Goal: Task Accomplishment & Management: Use online tool/utility

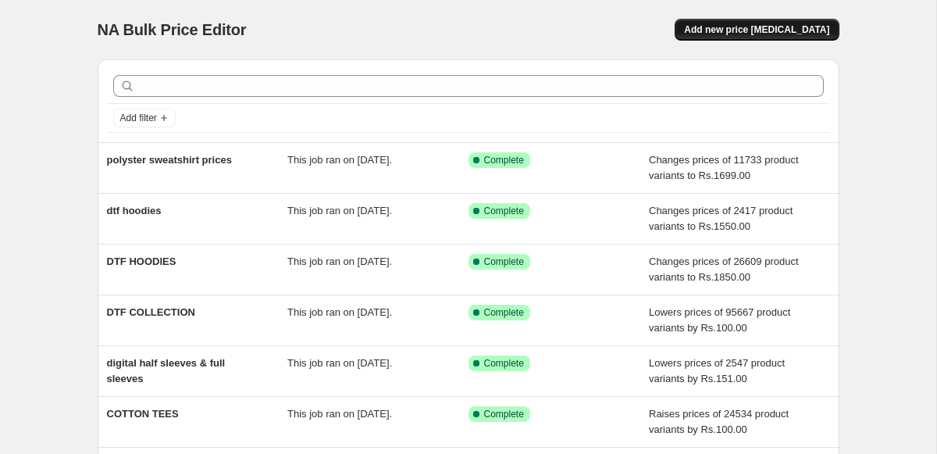
click at [768, 32] on span "Add new price [MEDICAL_DATA]" at bounding box center [756, 29] width 145 height 12
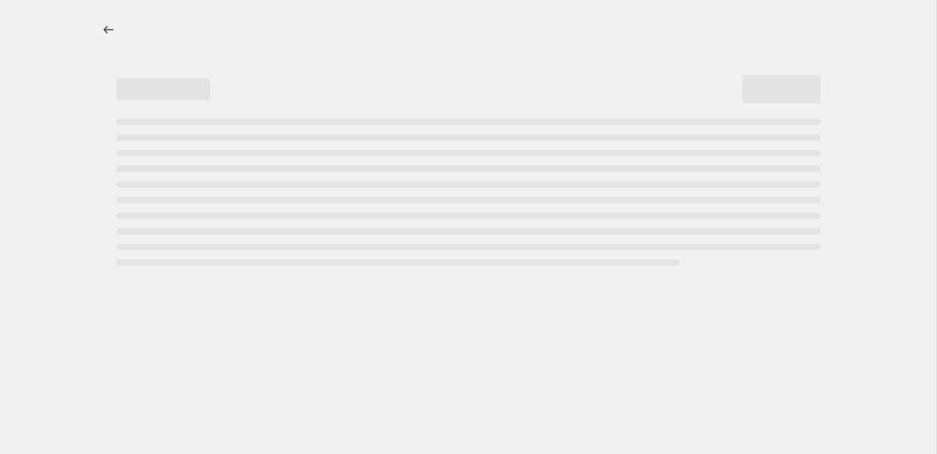
select select "percentage"
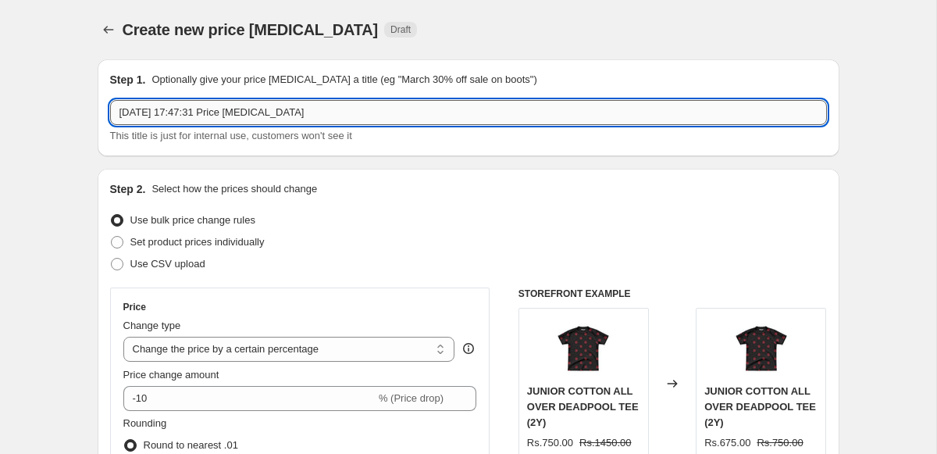
click at [229, 122] on input "[DATE] 17:47:31 Price [MEDICAL_DATA]" at bounding box center [468, 112] width 717 height 25
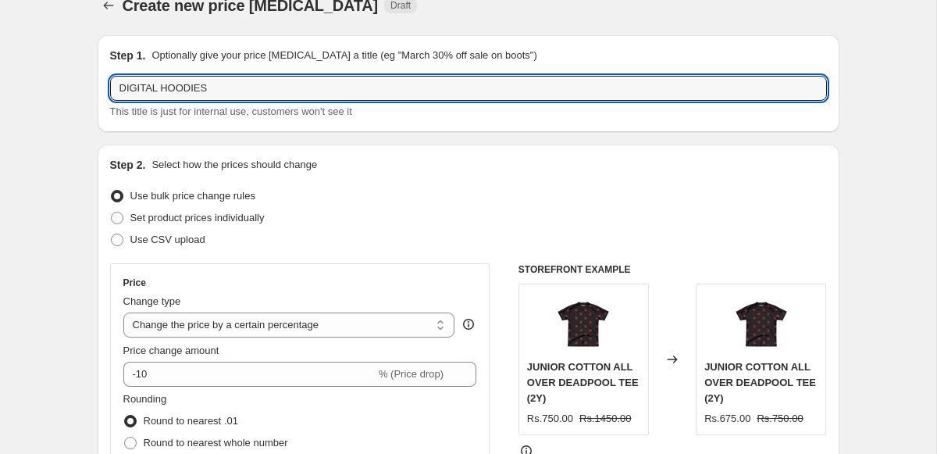
scroll to position [37, 0]
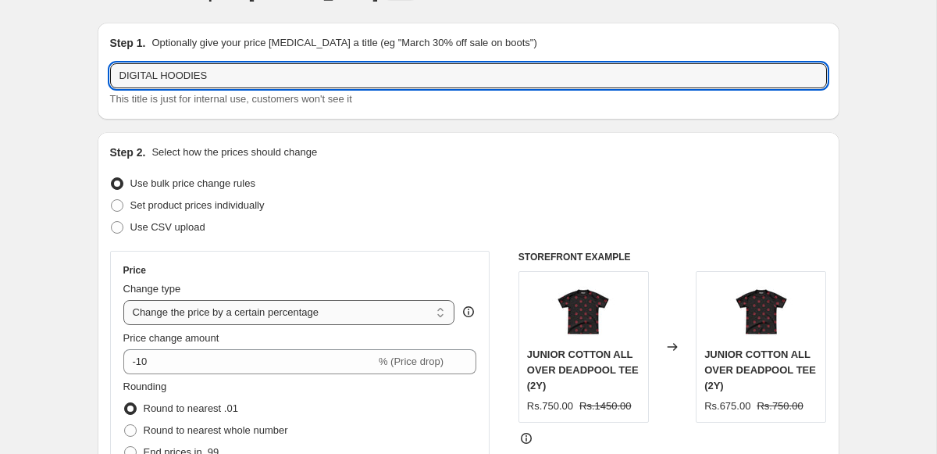
type input "DIGITAL HOODIES"
click at [248, 319] on select "Change the price to a certain amount Change the price by a certain amount Chang…" at bounding box center [289, 312] width 332 height 25
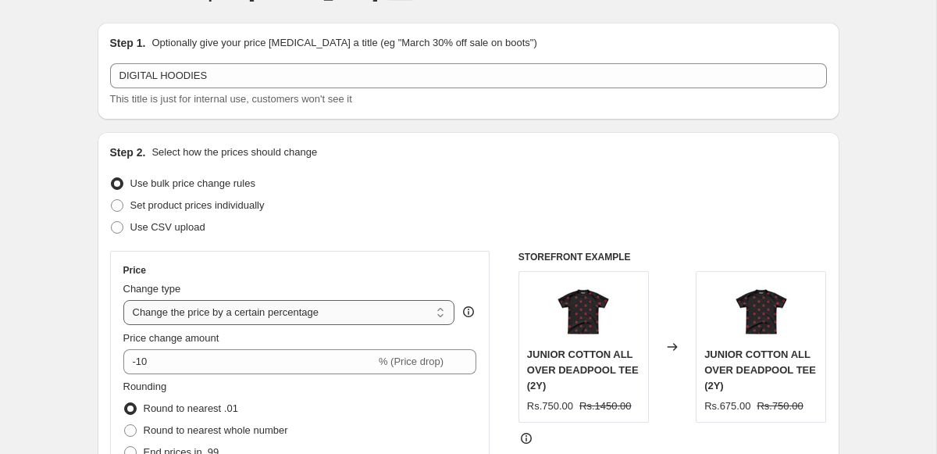
select select "to"
click at [123, 300] on select "Change the price to a certain amount Change the price by a certain amount Chang…" at bounding box center [289, 312] width 332 height 25
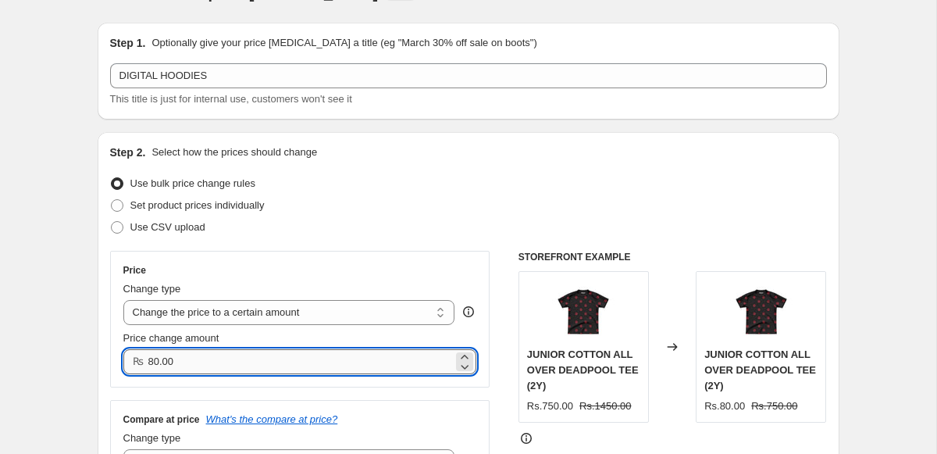
click at [218, 366] on input "80.00" at bounding box center [300, 361] width 305 height 25
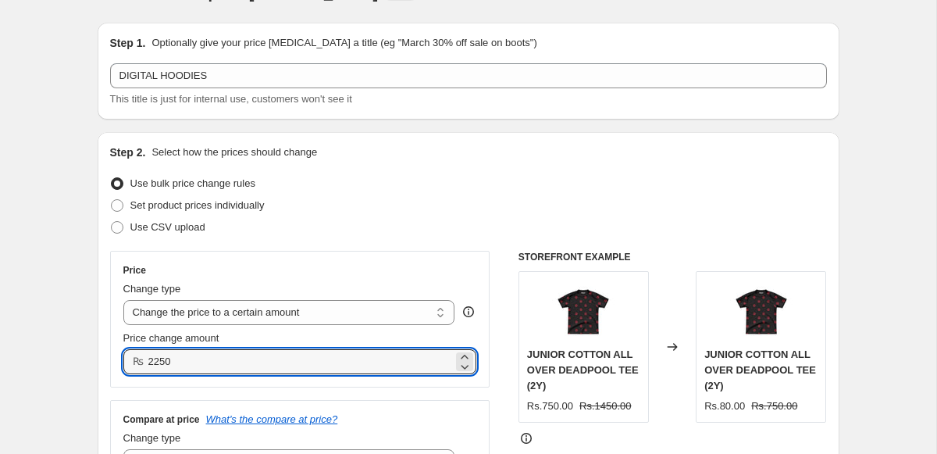
type input "2250.00"
click at [269, 292] on div "Change type" at bounding box center [289, 289] width 332 height 16
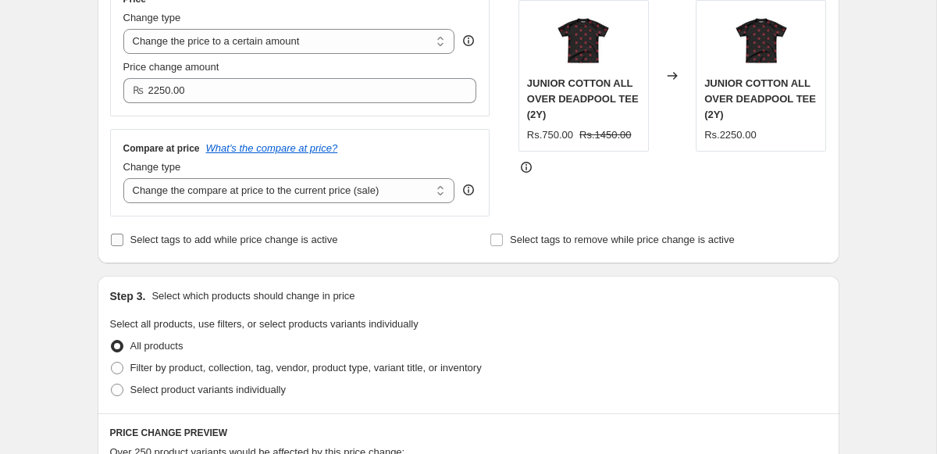
scroll to position [412, 0]
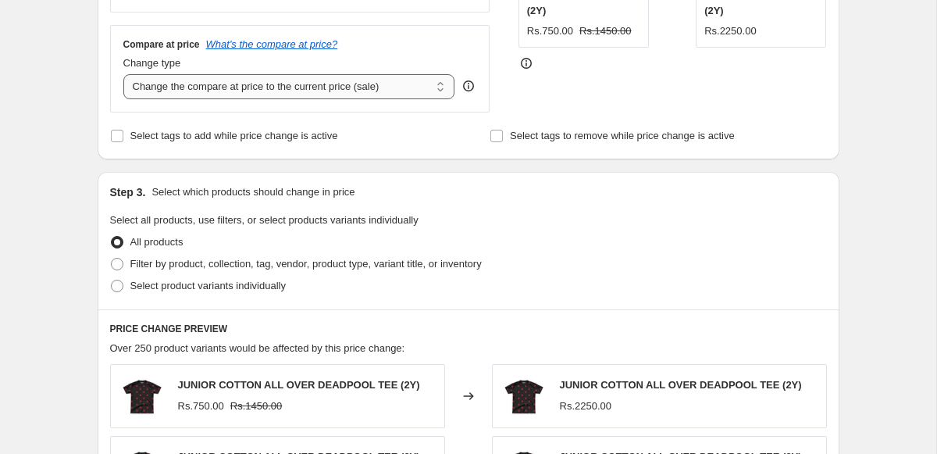
click at [207, 92] on select "Change the compare at price to the current price (sale) Change the compare at p…" at bounding box center [289, 86] width 332 height 25
select select "to"
click at [123, 74] on select "Change the compare at price to the current price (sale) Change the compare at p…" at bounding box center [289, 86] width 332 height 25
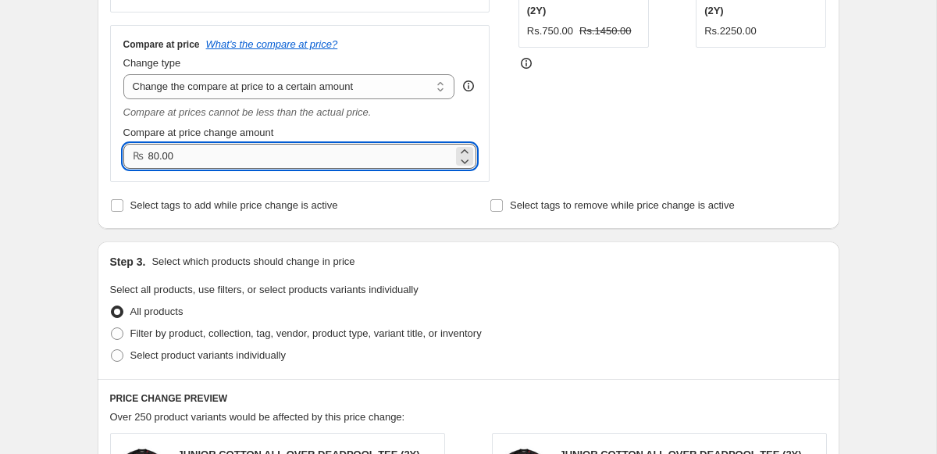
click at [197, 165] on input "80.00" at bounding box center [300, 156] width 305 height 25
type input "2850.00"
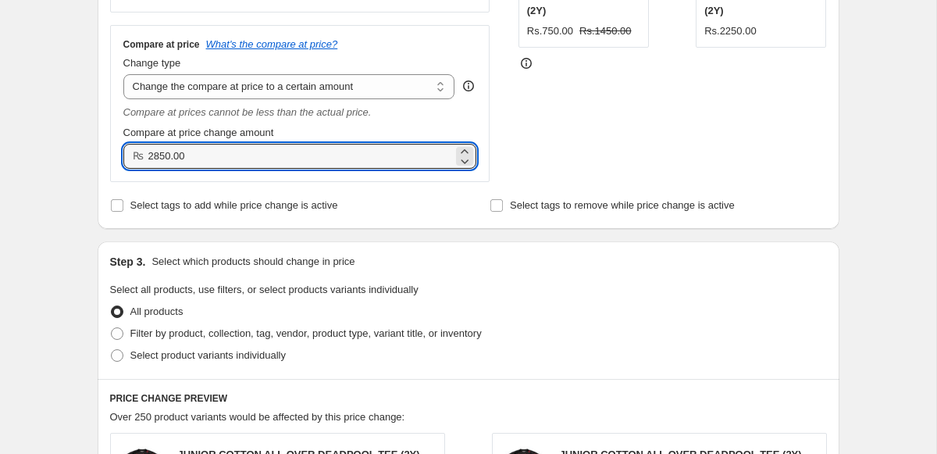
click at [462, 268] on div "Step 3. Select which products should change in price" at bounding box center [468, 262] width 717 height 16
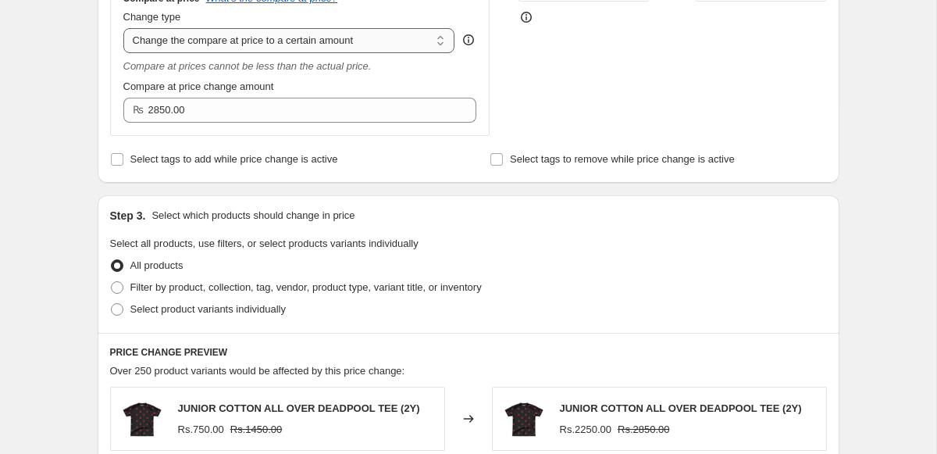
scroll to position [541, 0]
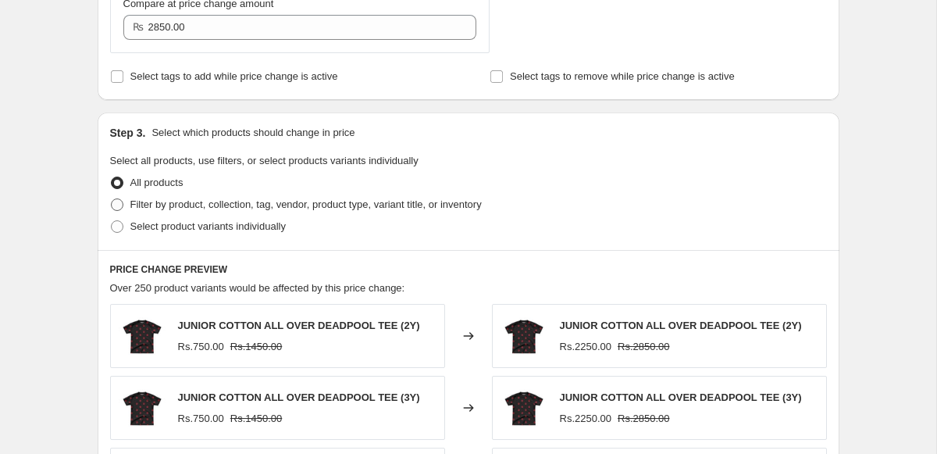
click at [195, 202] on span "Filter by product, collection, tag, vendor, product type, variant title, or inv…" at bounding box center [306, 204] width 352 height 12
click at [112, 199] on input "Filter by product, collection, tag, vendor, product type, variant title, or inv…" at bounding box center [111, 198] width 1 height 1
radio input "true"
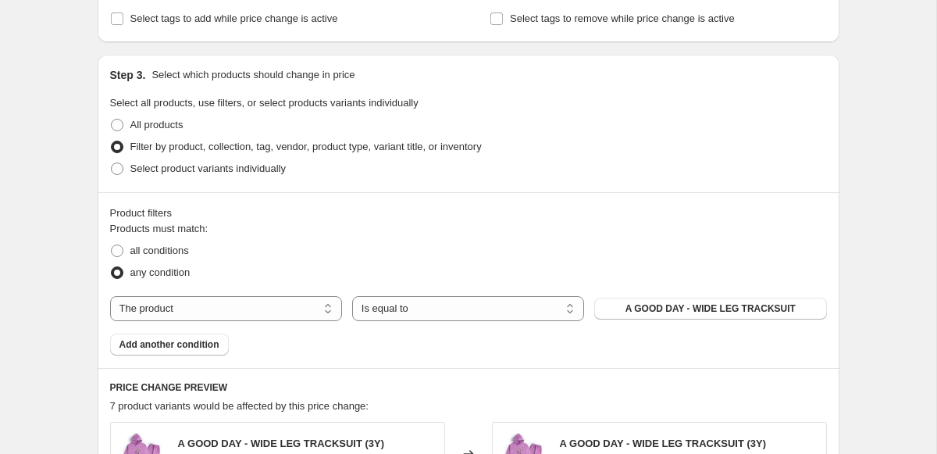
scroll to position [682, 0]
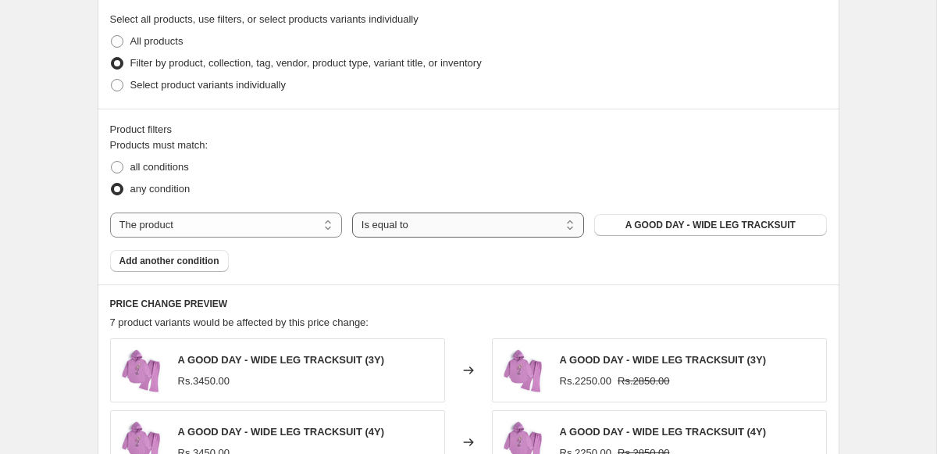
click at [446, 227] on select "Is equal to Is not equal to" at bounding box center [468, 224] width 232 height 25
click at [270, 230] on select "The product The product's collection The product's tag The product's vendor The…" at bounding box center [226, 224] width 232 height 25
select select "collection"
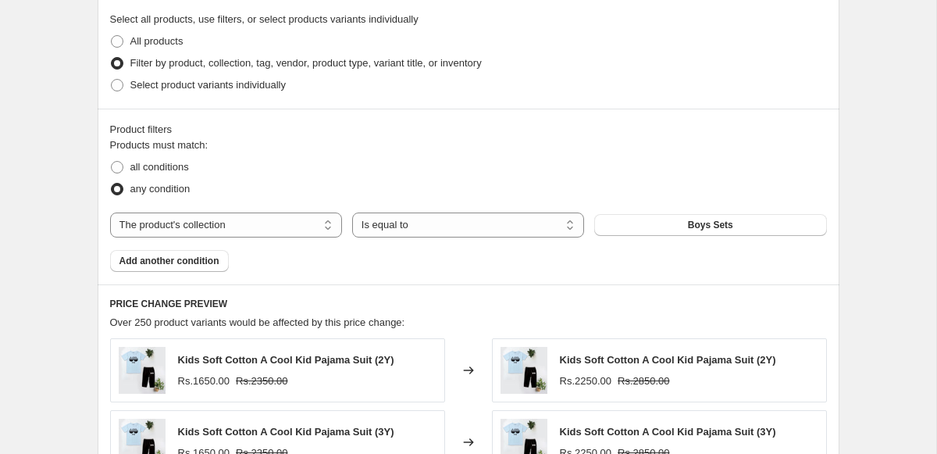
click at [641, 221] on button "Boys Sets" at bounding box center [711, 225] width 232 height 22
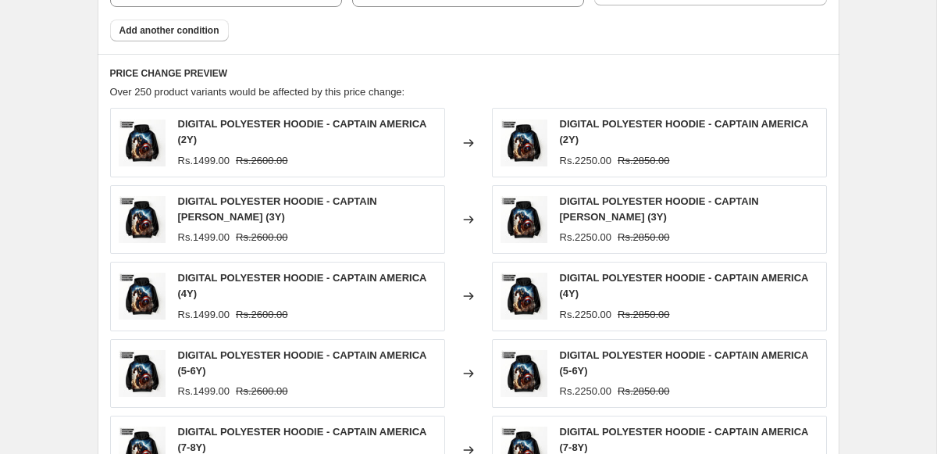
scroll to position [1232, 0]
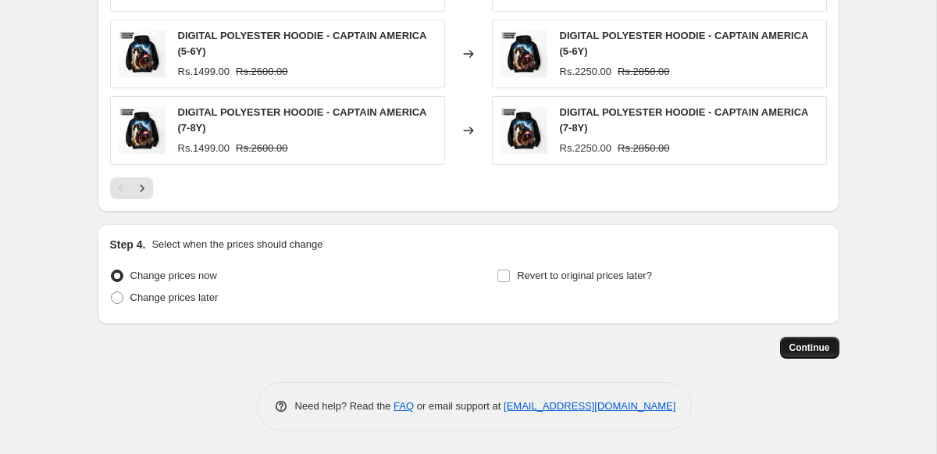
click at [798, 341] on button "Continue" at bounding box center [809, 348] width 59 height 22
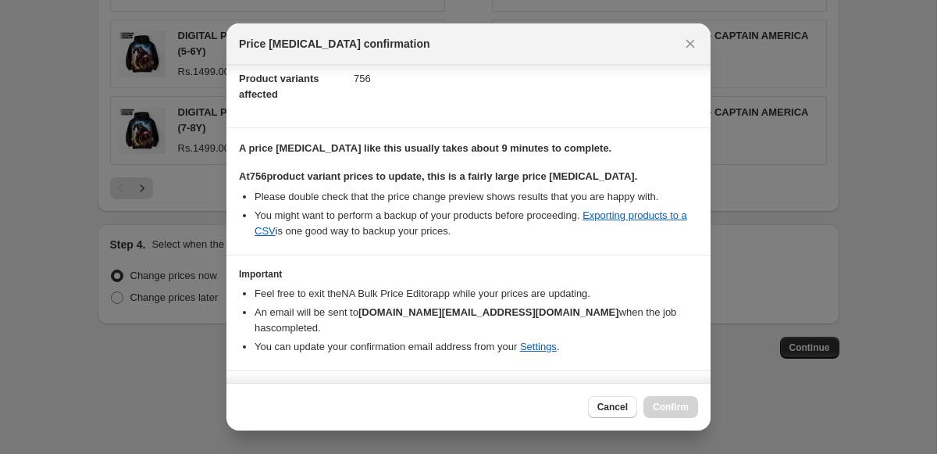
scroll to position [194, 0]
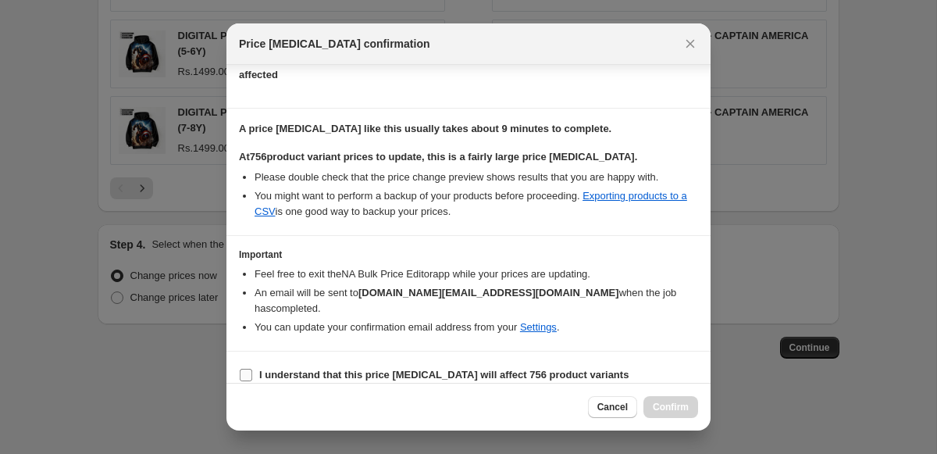
click at [381, 369] on b "I understand that this price [MEDICAL_DATA] will affect 756 product variants" at bounding box center [444, 375] width 370 height 12
click at [252, 369] on input "I understand that this price [MEDICAL_DATA] will affect 756 product variants" at bounding box center [246, 375] width 12 height 12
checkbox input "true"
click at [684, 412] on button "Confirm" at bounding box center [671, 407] width 55 height 22
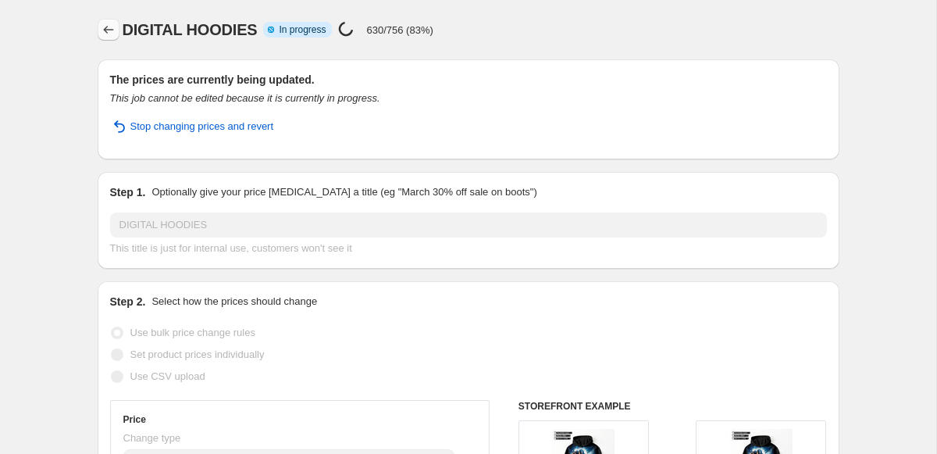
click at [105, 27] on icon "Price change jobs" at bounding box center [108, 30] width 10 height 8
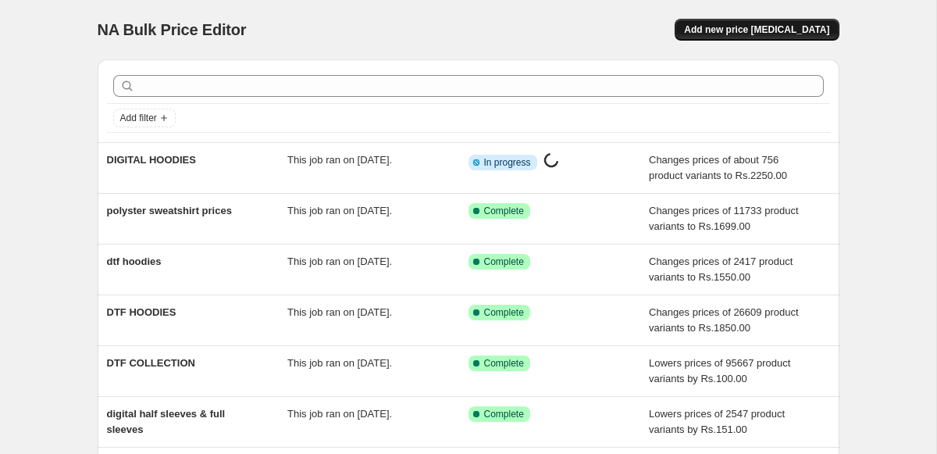
click at [818, 34] on span "Add new price [MEDICAL_DATA]" at bounding box center [756, 29] width 145 height 12
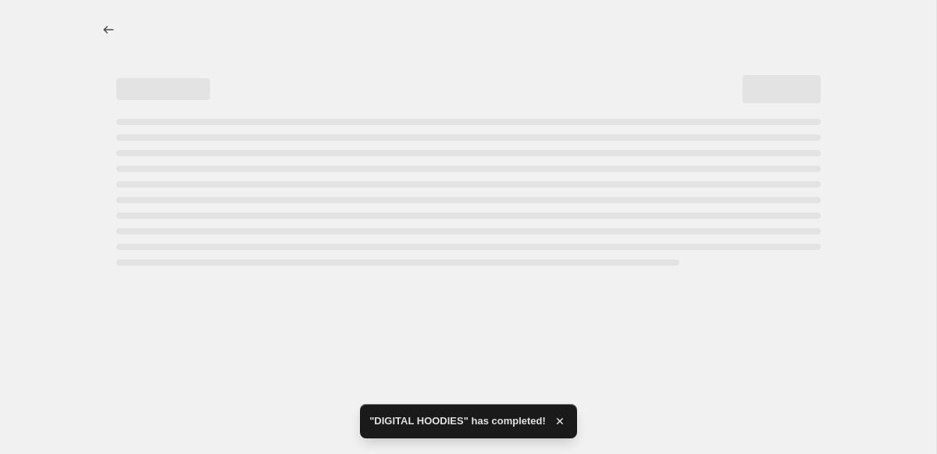
select select "percentage"
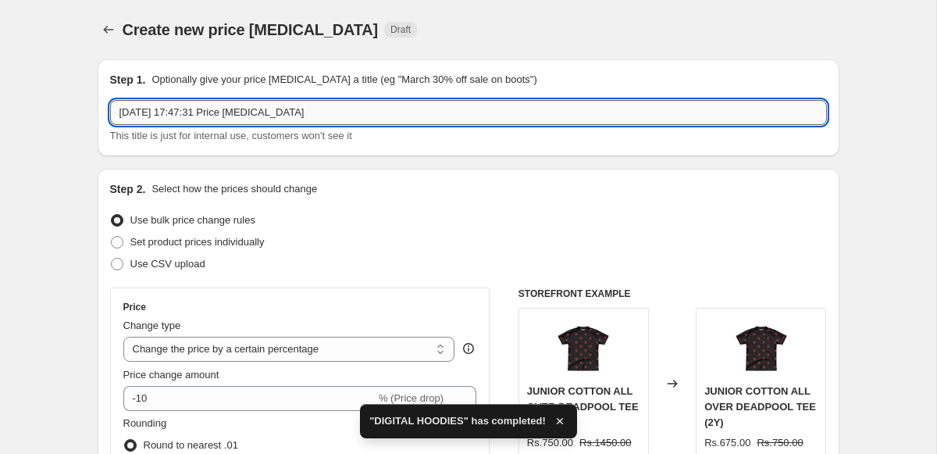
click at [255, 106] on input "[DATE] 17:47:31 Price [MEDICAL_DATA]" at bounding box center [468, 112] width 717 height 25
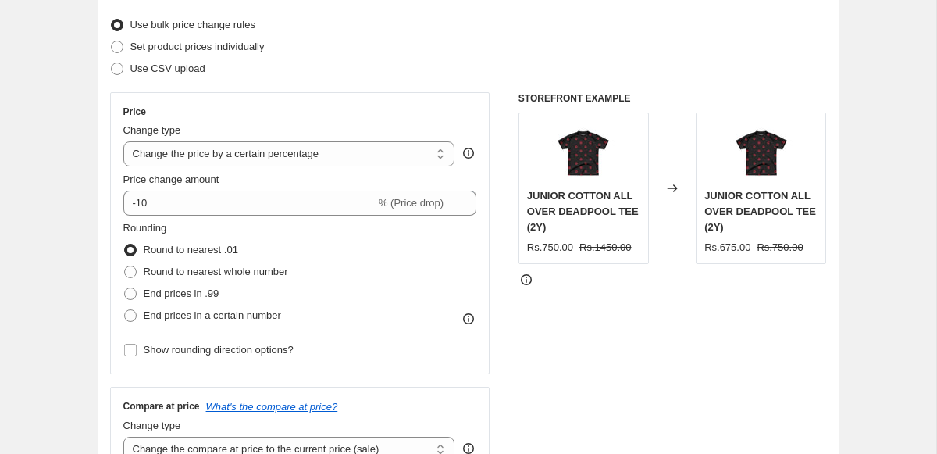
scroll to position [288, 0]
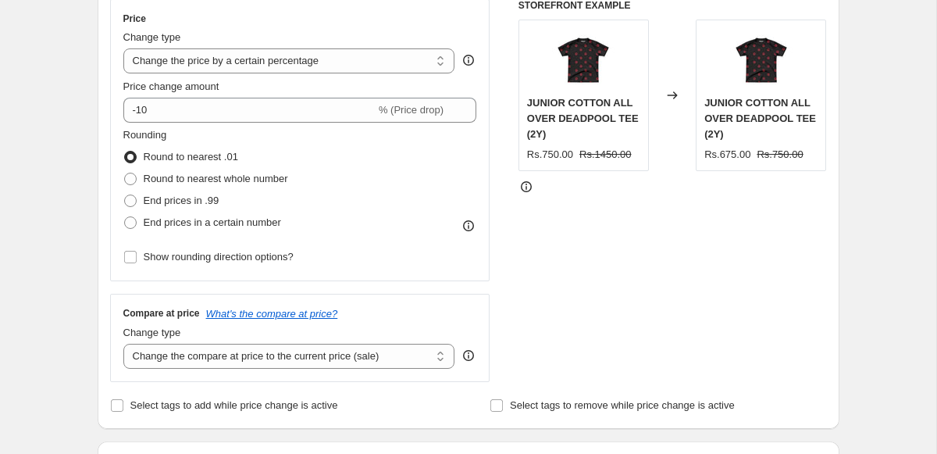
type input "COTTON TEES"
click at [226, 73] on div "Price Change type Change the price to a certain amount Change the price by a ce…" at bounding box center [300, 139] width 354 height 255
click at [226, 62] on select "Change the price to a certain amount Change the price by a certain amount Chang…" at bounding box center [289, 60] width 332 height 25
select select "by"
click at [123, 48] on select "Change the price to a certain amount Change the price by a certain amount Chang…" at bounding box center [289, 60] width 332 height 25
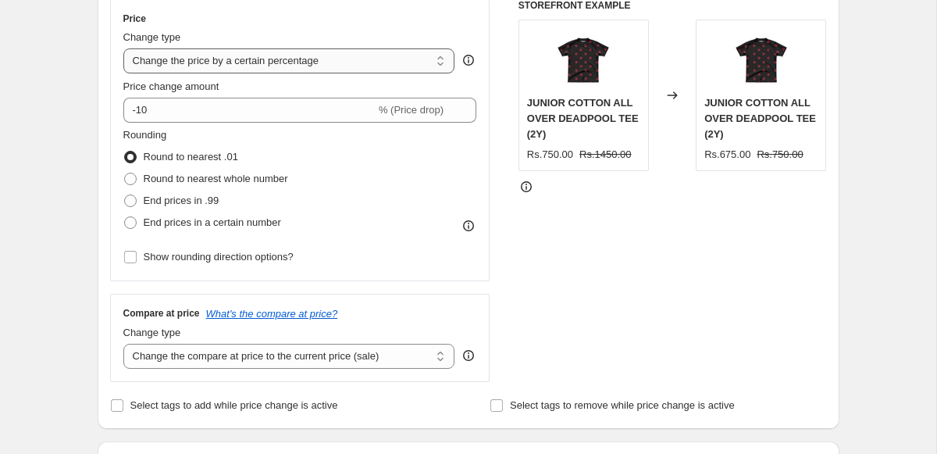
type input "-10.00"
click at [227, 58] on select "Change the price to a certain amount Change the price by a certain amount Chang…" at bounding box center [289, 60] width 332 height 25
select select "to"
click at [123, 48] on select "Change the price to a certain amount Change the price by a certain amount Chang…" at bounding box center [289, 60] width 332 height 25
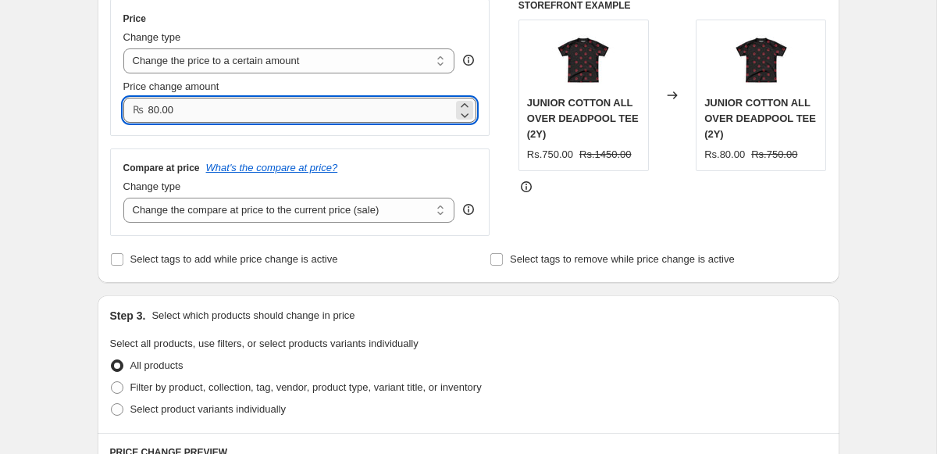
click at [230, 112] on input "80.00" at bounding box center [300, 110] width 305 height 25
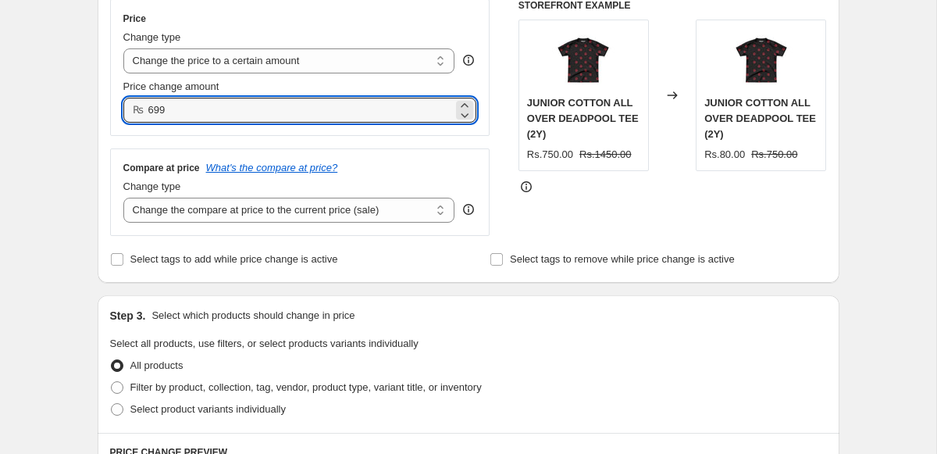
type input "699.00"
click at [347, 245] on div "Step 2. Select how the prices should change Use bulk price change rules Set pro…" at bounding box center [468, 81] width 717 height 377
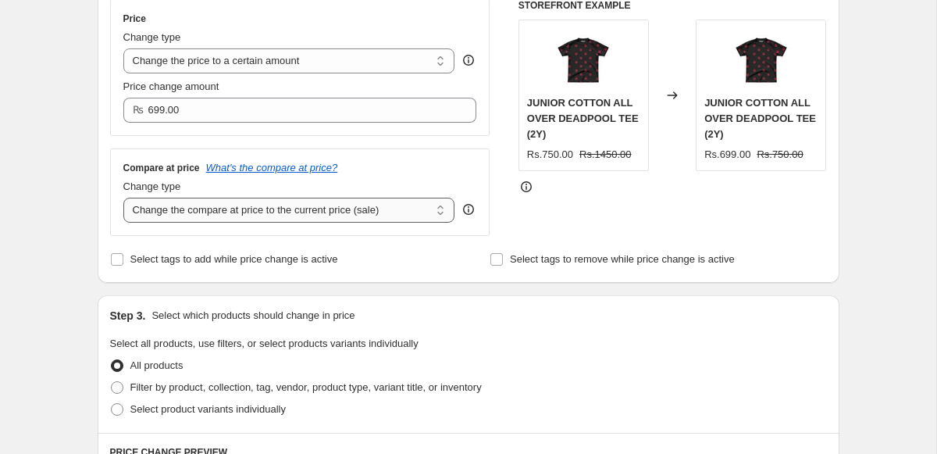
click at [336, 211] on select "Change the compare at price to the current price (sale) Change the compare at p…" at bounding box center [289, 210] width 332 height 25
select select "no_change"
click at [123, 198] on select "Change the compare at price to the current price (sale) Change the compare at p…" at bounding box center [289, 210] width 332 height 25
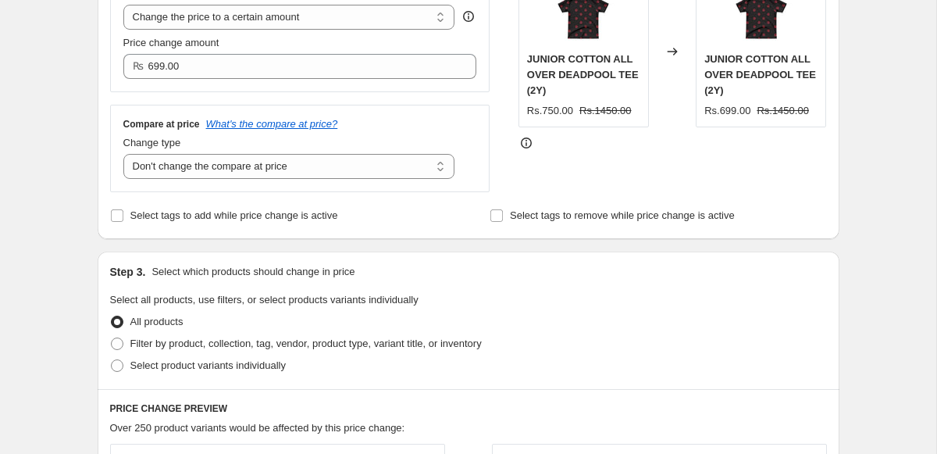
scroll to position [356, 0]
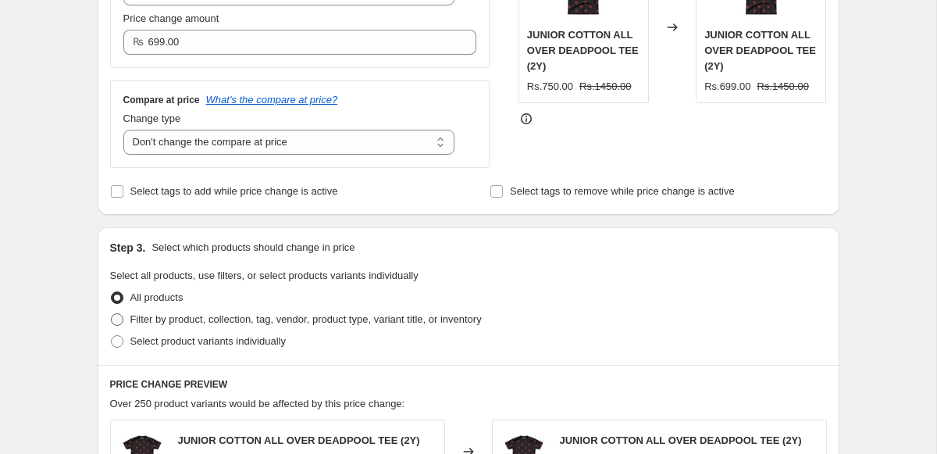
click at [317, 315] on span "Filter by product, collection, tag, vendor, product type, variant title, or inv…" at bounding box center [306, 319] width 352 height 12
click at [112, 314] on input "Filter by product, collection, tag, vendor, product type, variant title, or inv…" at bounding box center [111, 313] width 1 height 1
radio input "true"
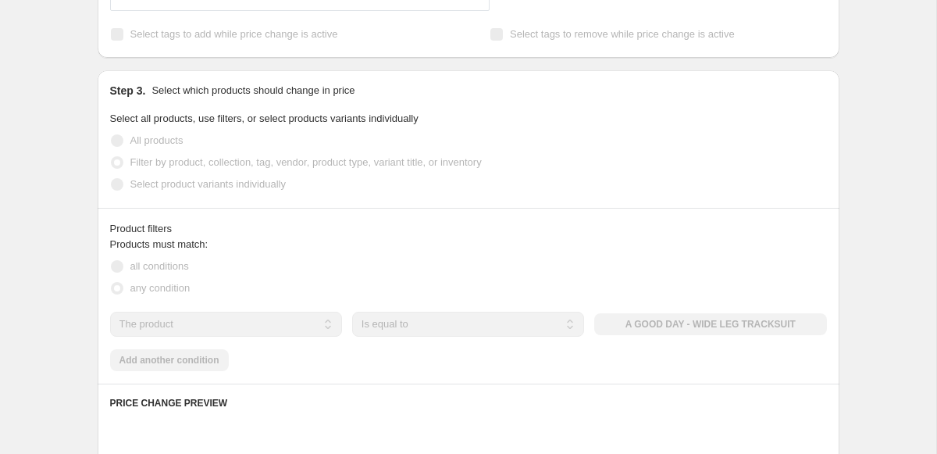
scroll to position [589, 0]
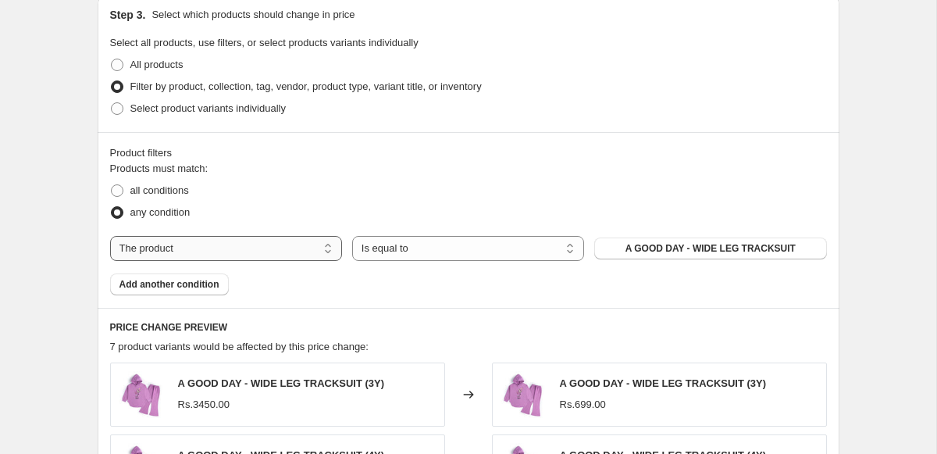
click at [245, 240] on select "The product The product's collection The product's tag The product's vendor The…" at bounding box center [226, 248] width 232 height 25
select select "collection"
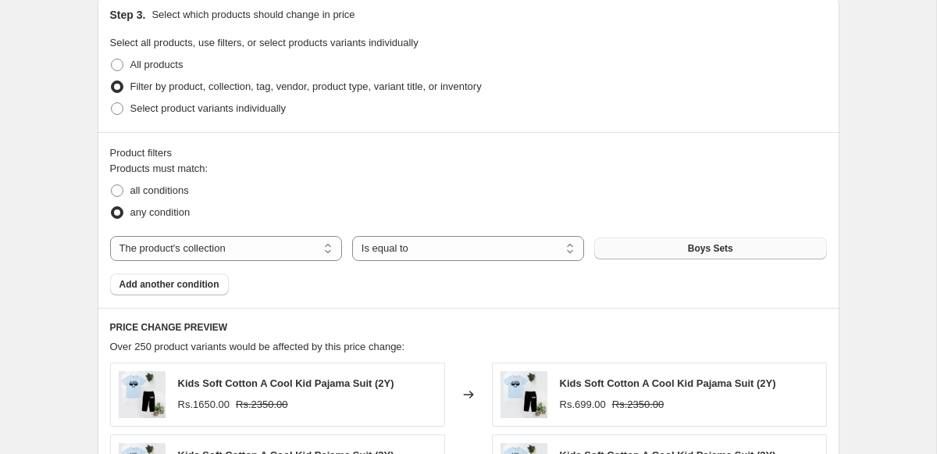
click at [646, 250] on button "Boys Sets" at bounding box center [711, 248] width 232 height 22
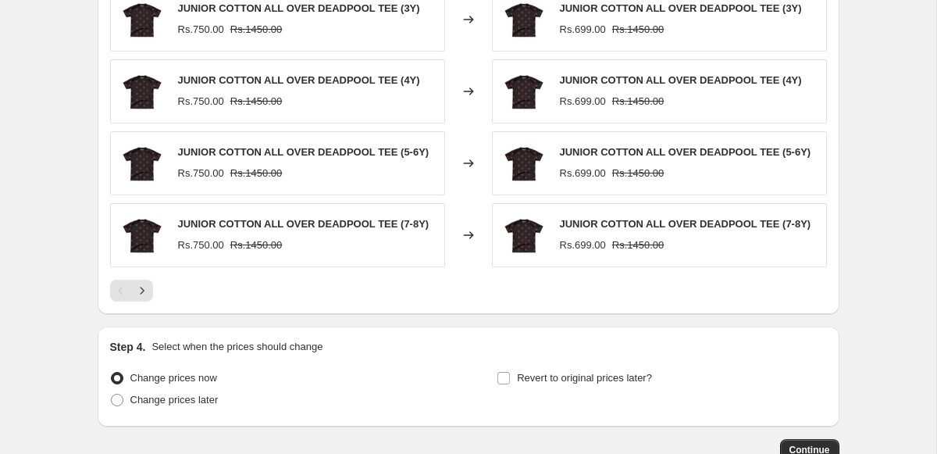
scroll to position [1137, 0]
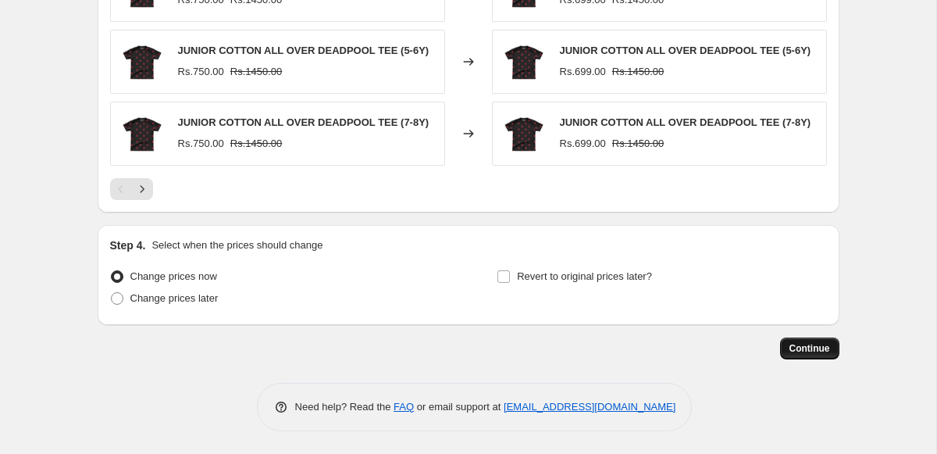
click at [798, 351] on span "Continue" at bounding box center [810, 348] width 41 height 12
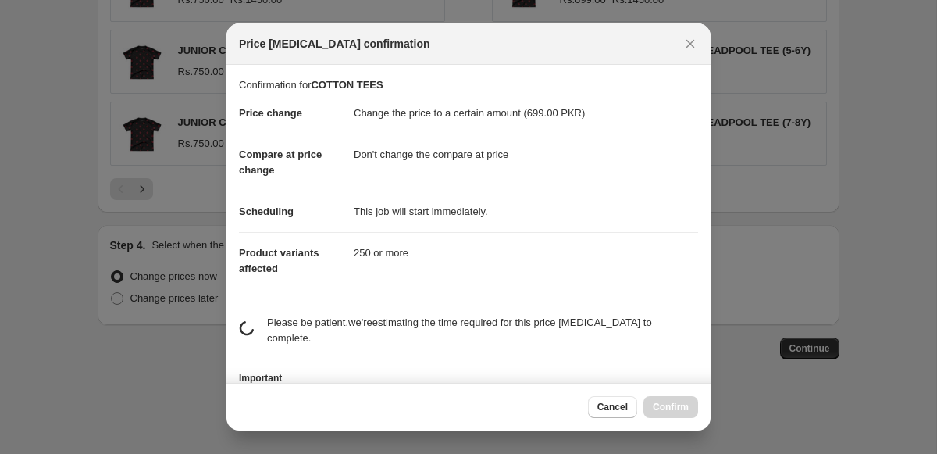
scroll to position [75, 0]
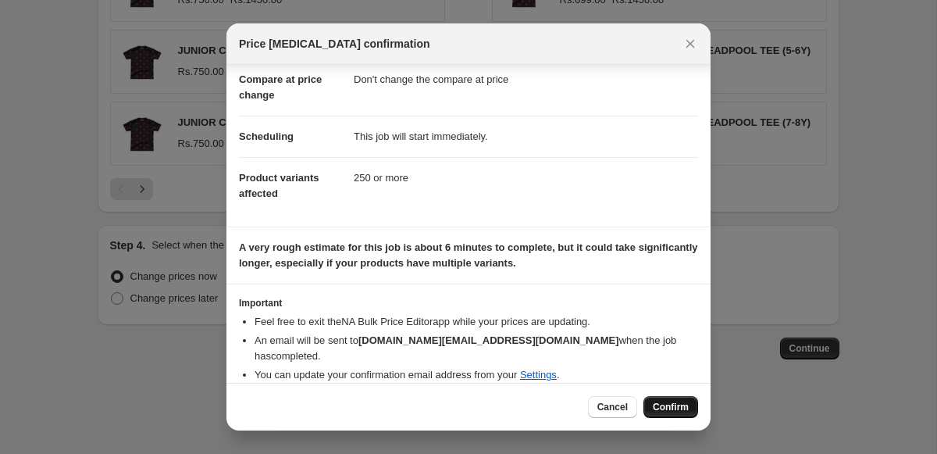
click at [658, 399] on button "Confirm" at bounding box center [671, 407] width 55 height 22
